Goal: Task Accomplishment & Management: Complete application form

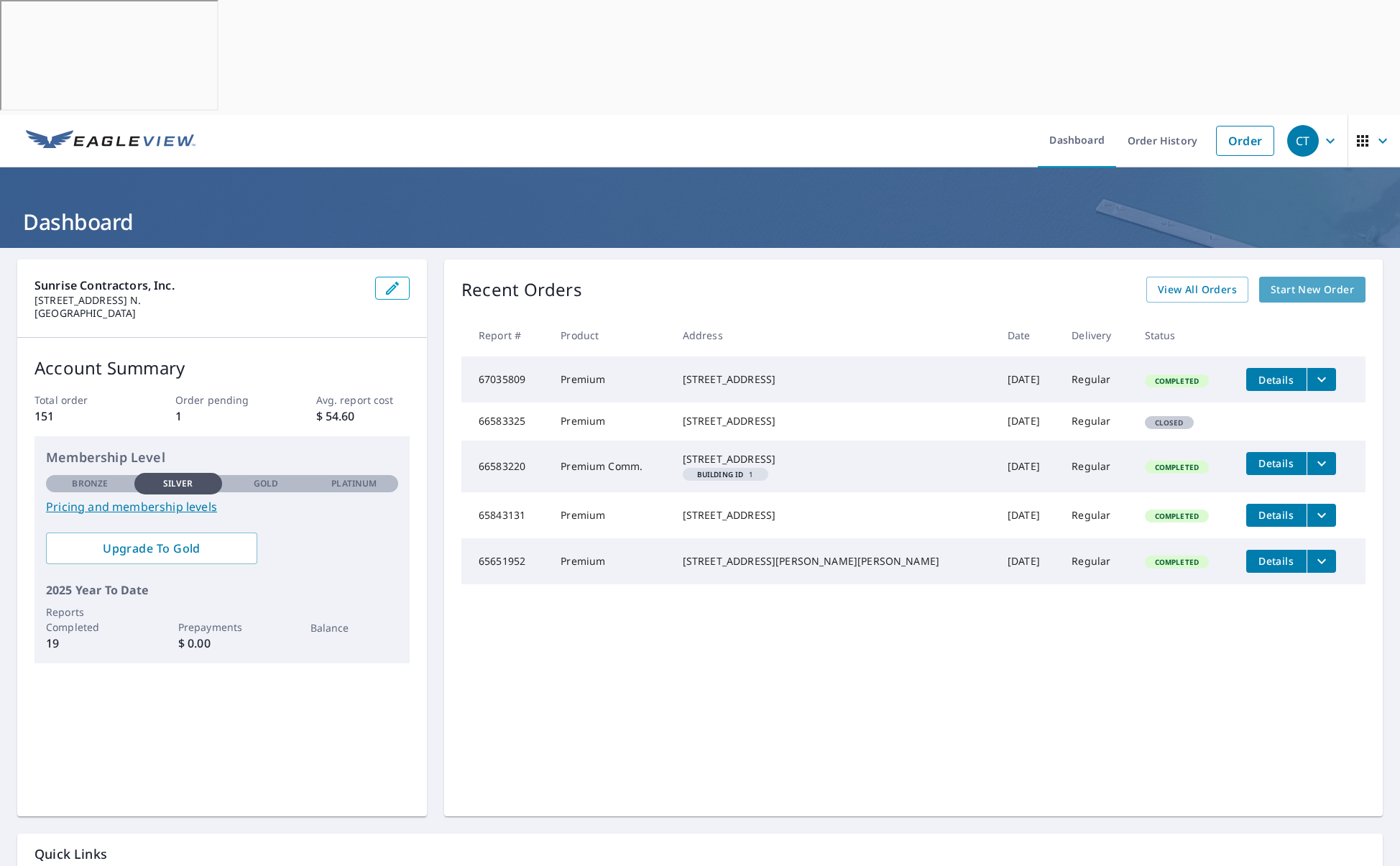
click at [1294, 281] on span "Start New Order" at bounding box center [1312, 290] width 83 height 18
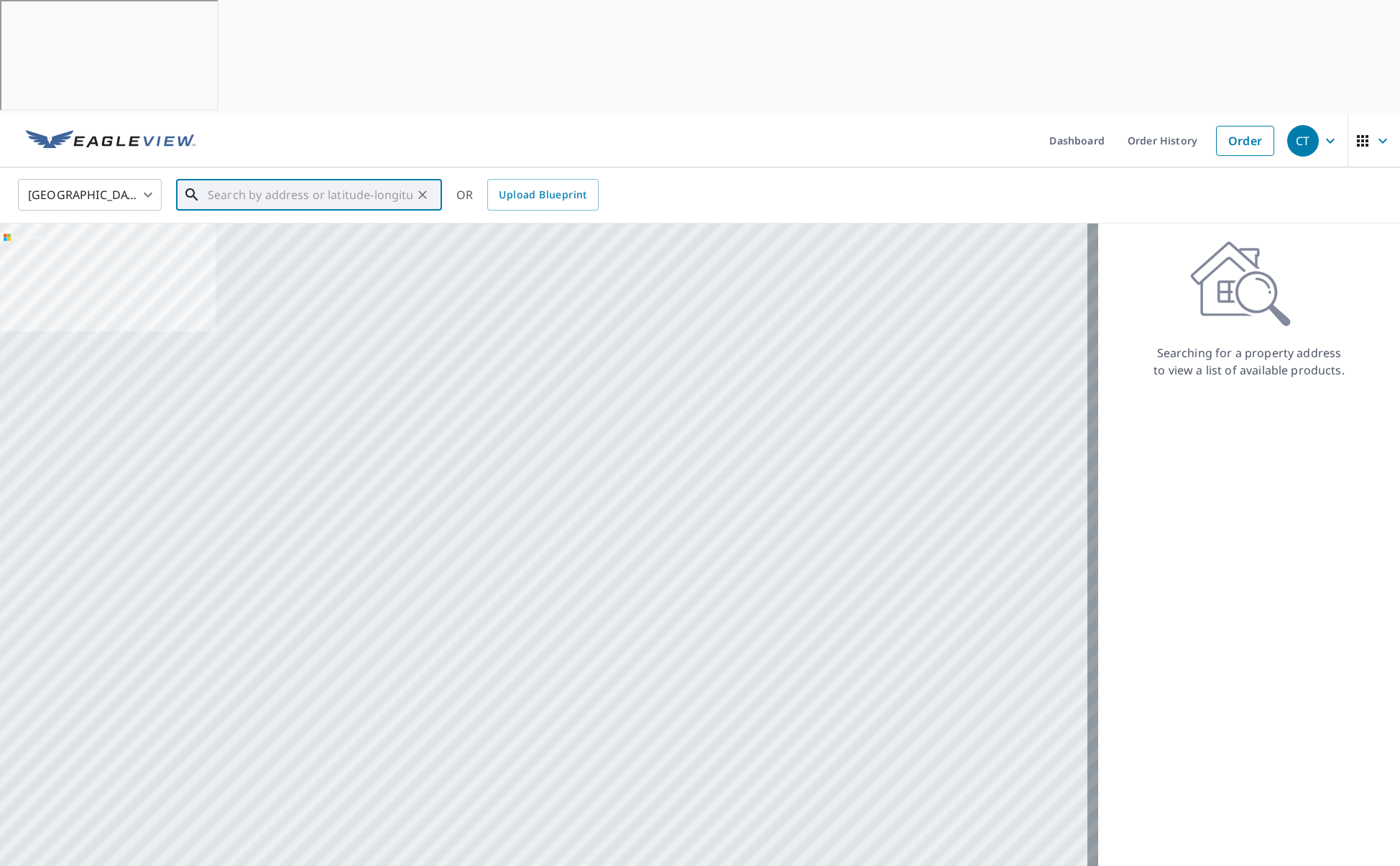
click at [246, 175] on input "text" at bounding box center [309, 195] width 205 height 40
click at [310, 245] on p "[GEOGRAPHIC_DATA]" at bounding box center [318, 252] width 226 height 14
type input "[STREET_ADDRESS]"
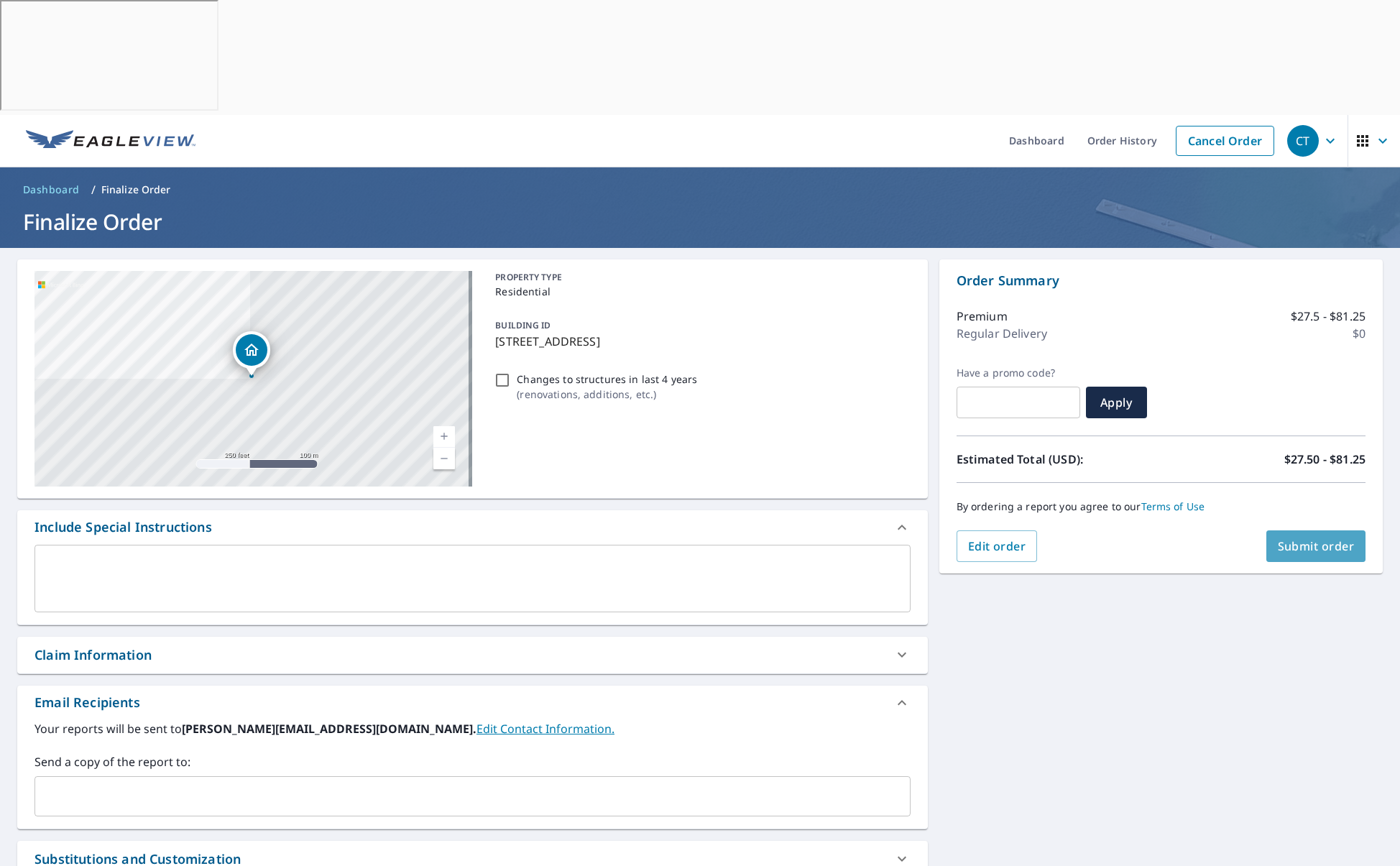
click at [1298, 538] on span "Submit order" at bounding box center [1317, 546] width 77 height 16
